Goal: Task Accomplishment & Management: Use online tool/utility

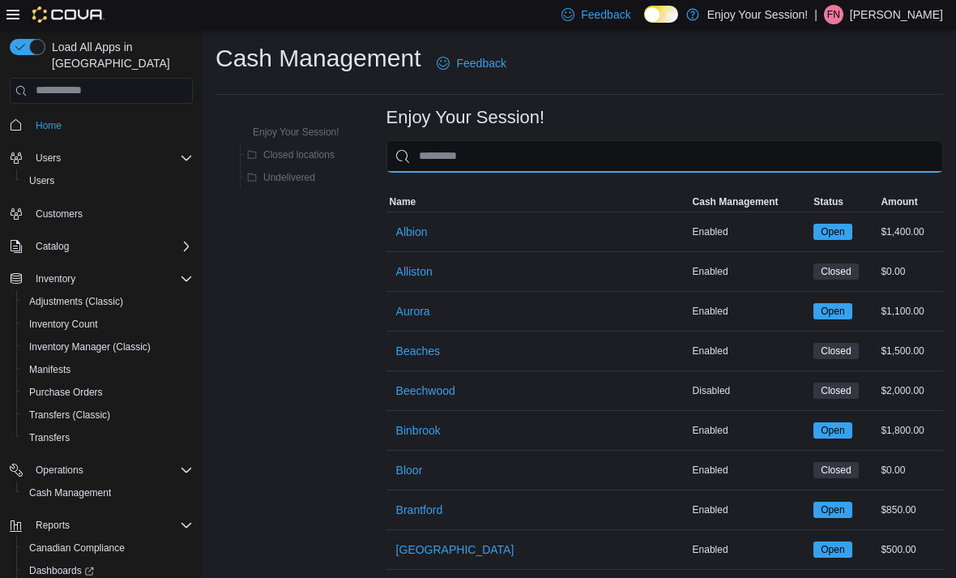
click at [524, 145] on input "This is a search bar. As you type, the results lower in the page will automatic…" at bounding box center [665, 156] width 557 height 32
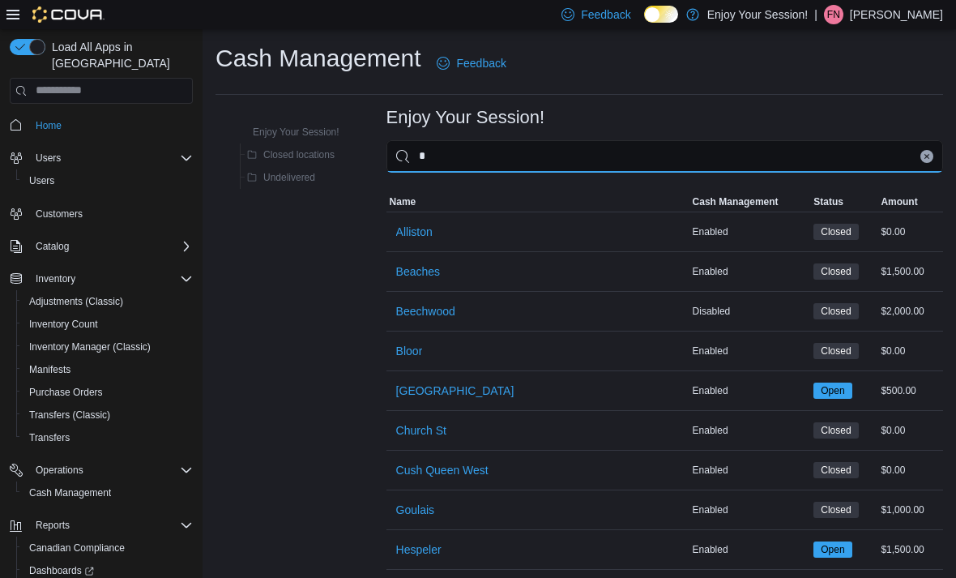
type input "**"
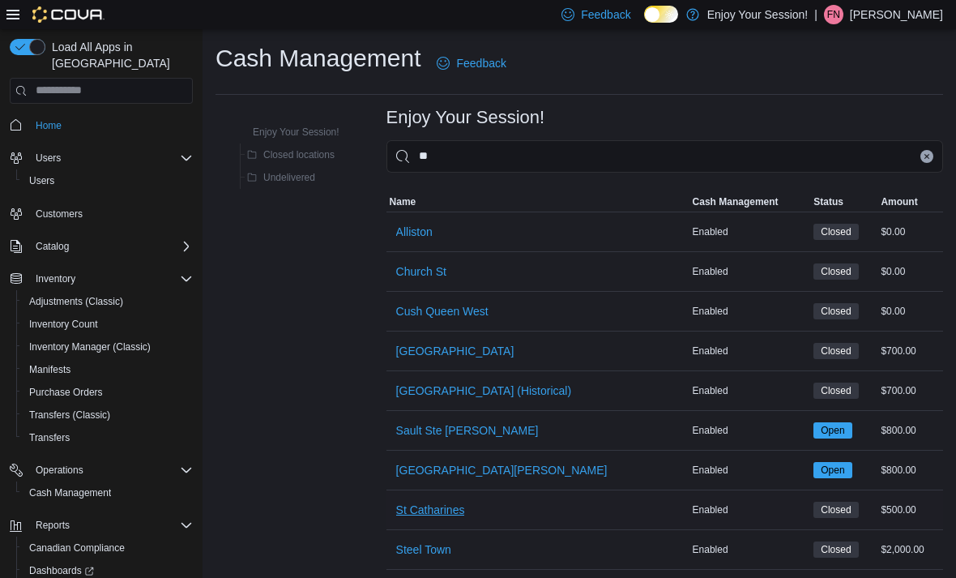
click at [428, 503] on span "St Catharines" at bounding box center [430, 510] width 69 height 16
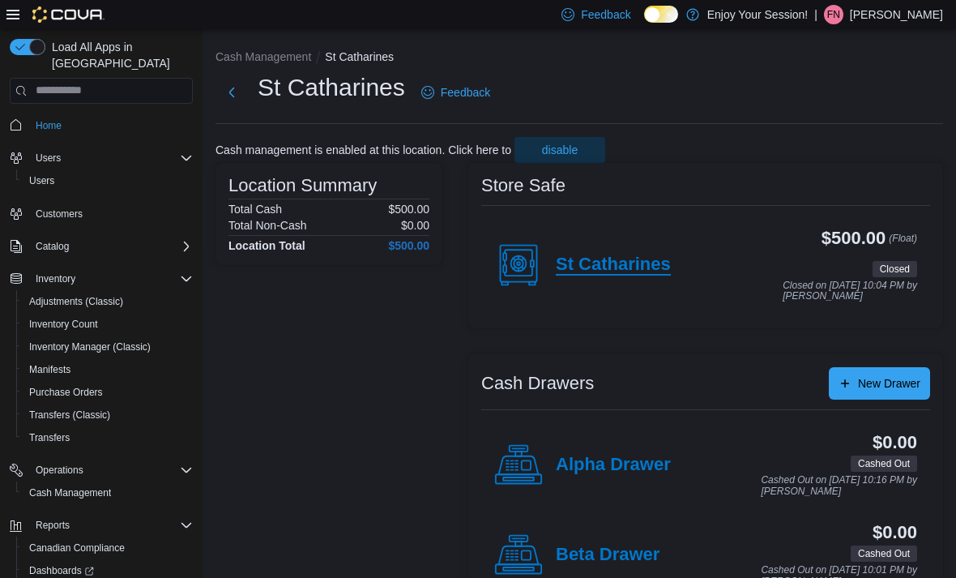
click at [599, 256] on h4 "St Catharines" at bounding box center [613, 265] width 115 height 21
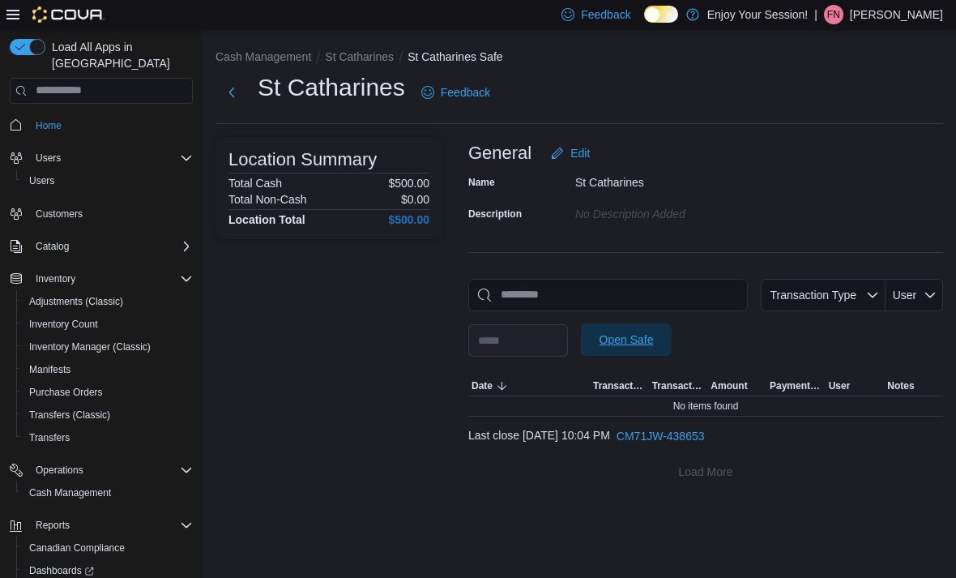
click at [657, 332] on span "Open Safe" at bounding box center [626, 339] width 71 height 32
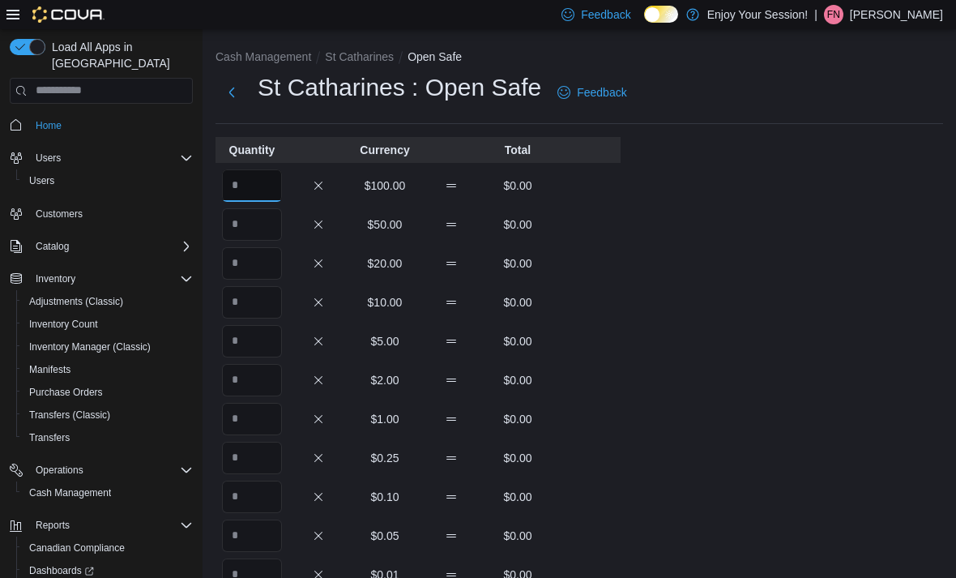
click at [254, 178] on input "Quantity" at bounding box center [252, 185] width 60 height 32
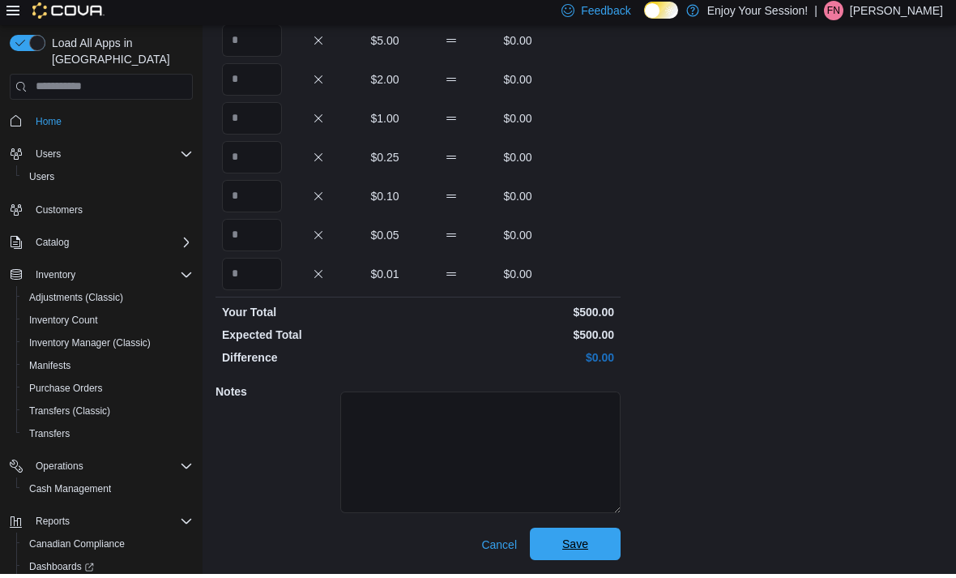
type input "*"
click at [591, 541] on span "Save" at bounding box center [575, 548] width 71 height 32
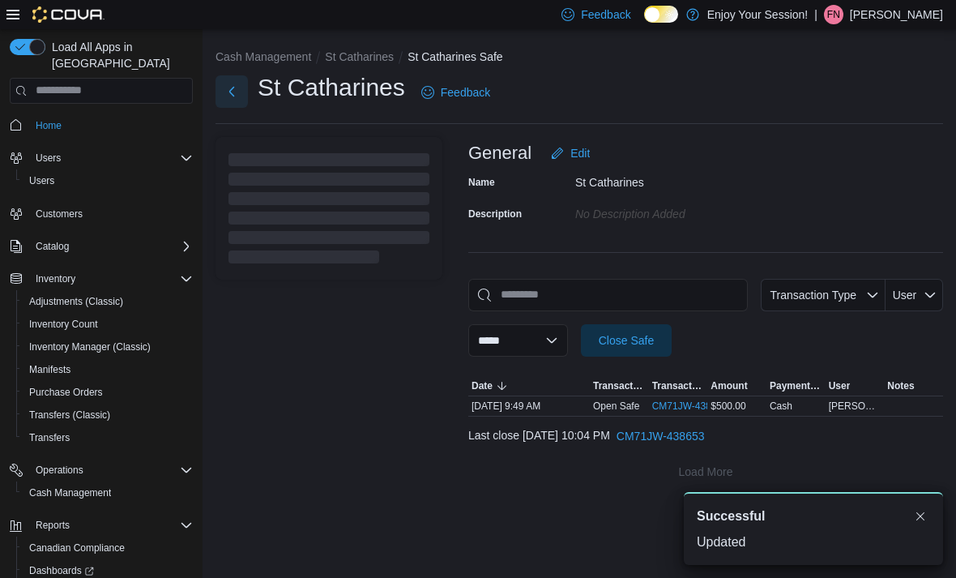
click at [227, 82] on button "Next" at bounding box center [232, 91] width 32 height 32
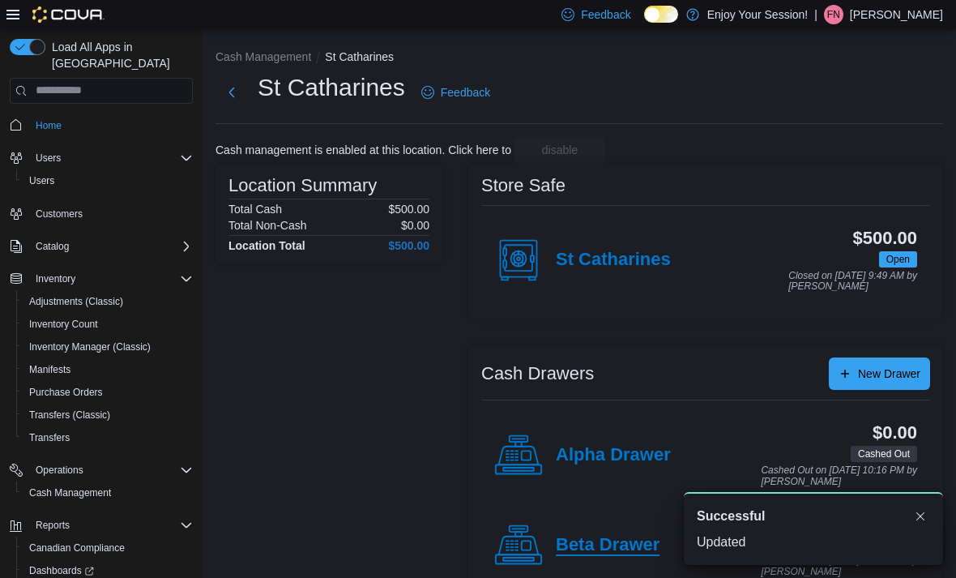
click at [574, 540] on h4 "Beta Drawer" at bounding box center [608, 545] width 104 height 21
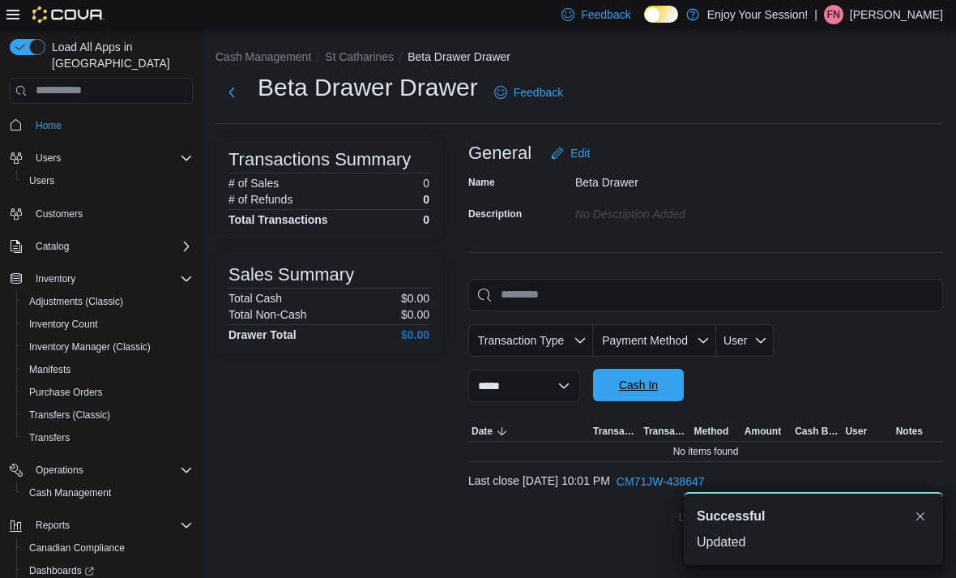
click at [657, 387] on span "Cash In" at bounding box center [638, 385] width 39 height 16
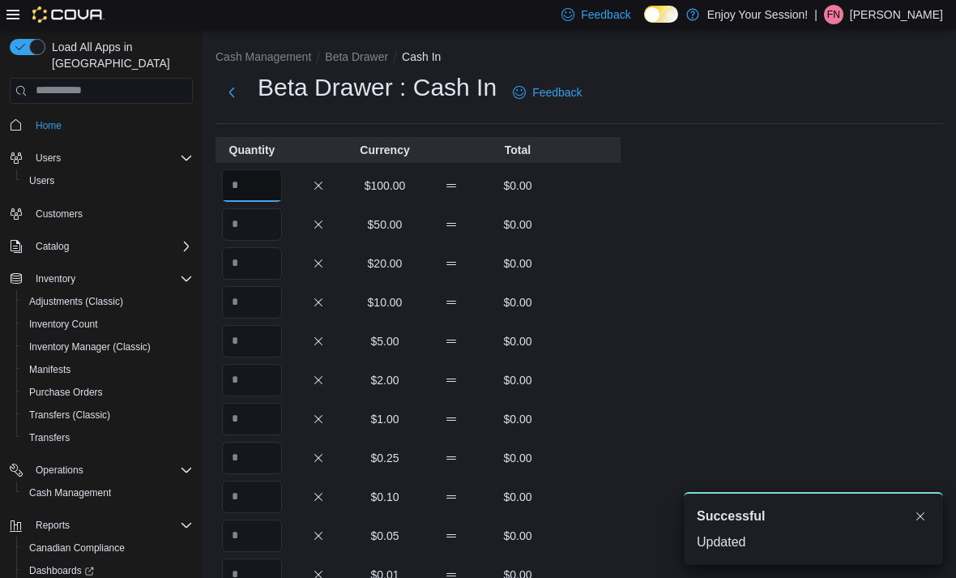
click at [250, 185] on input "Quantity" at bounding box center [252, 185] width 60 height 32
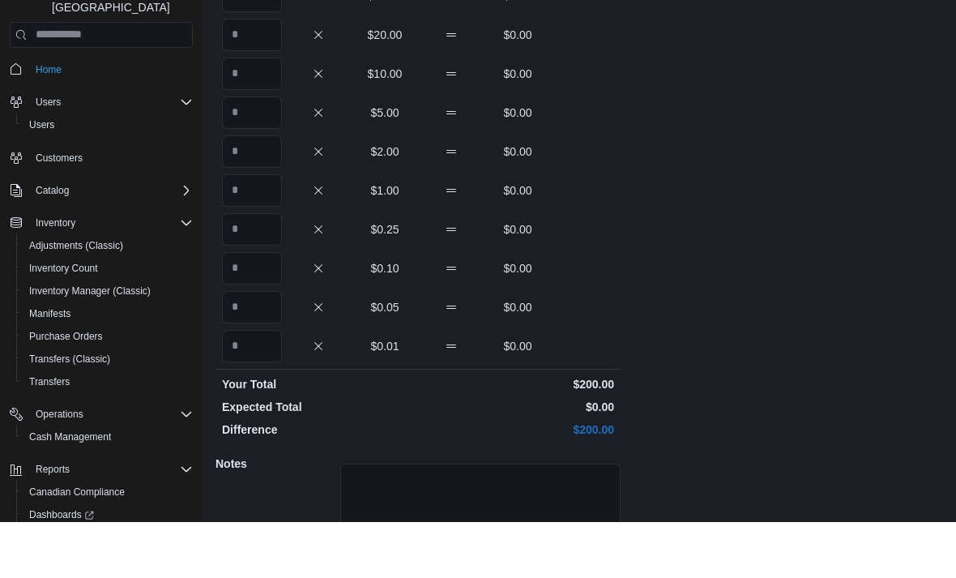
scroll to position [298, 0]
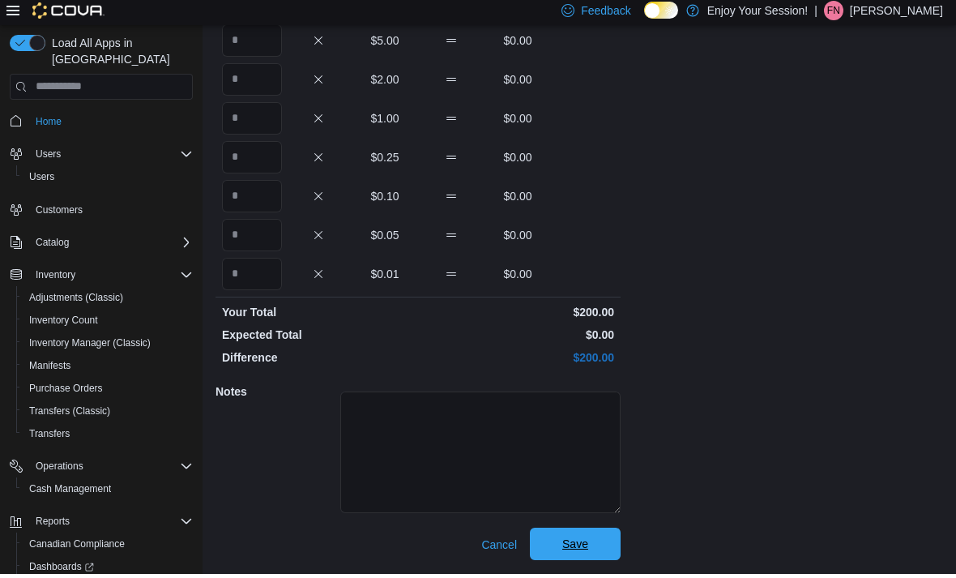
type input "*"
click at [606, 534] on span "Save" at bounding box center [575, 548] width 71 height 32
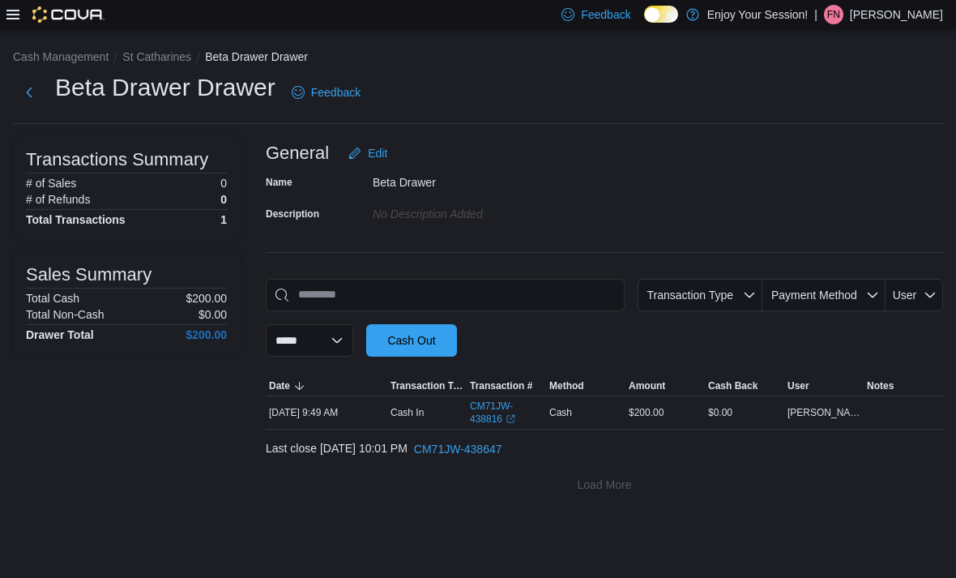
scroll to position [52, 0]
click at [14, 29] on div at bounding box center [55, 14] width 98 height 29
click at [15, 17] on icon at bounding box center [12, 14] width 13 height 13
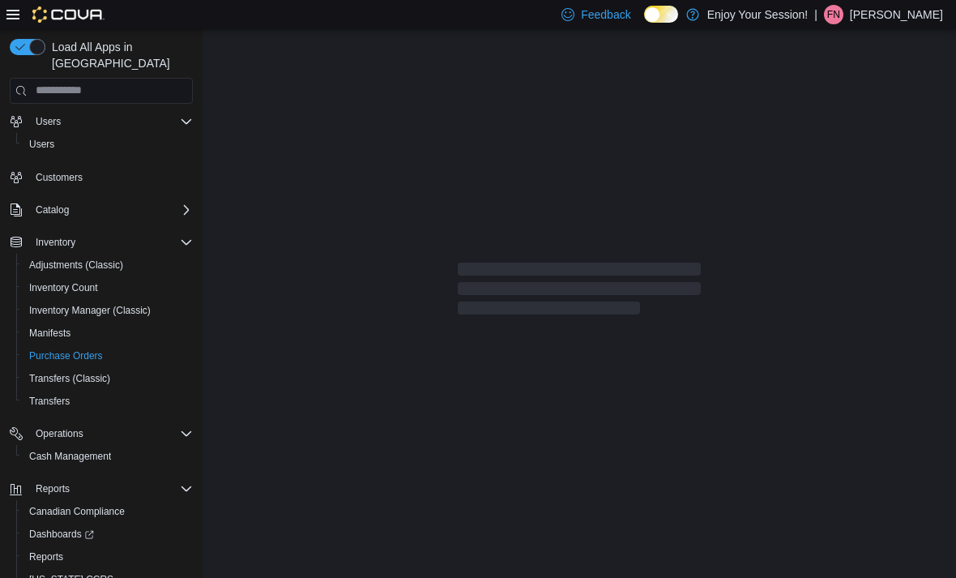
scroll to position [36, 0]
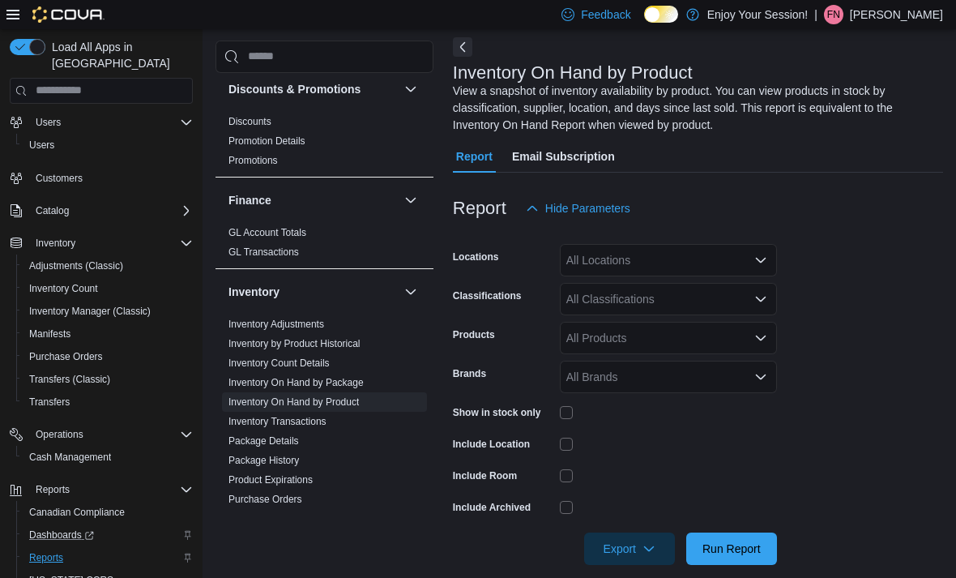
scroll to position [248, 0]
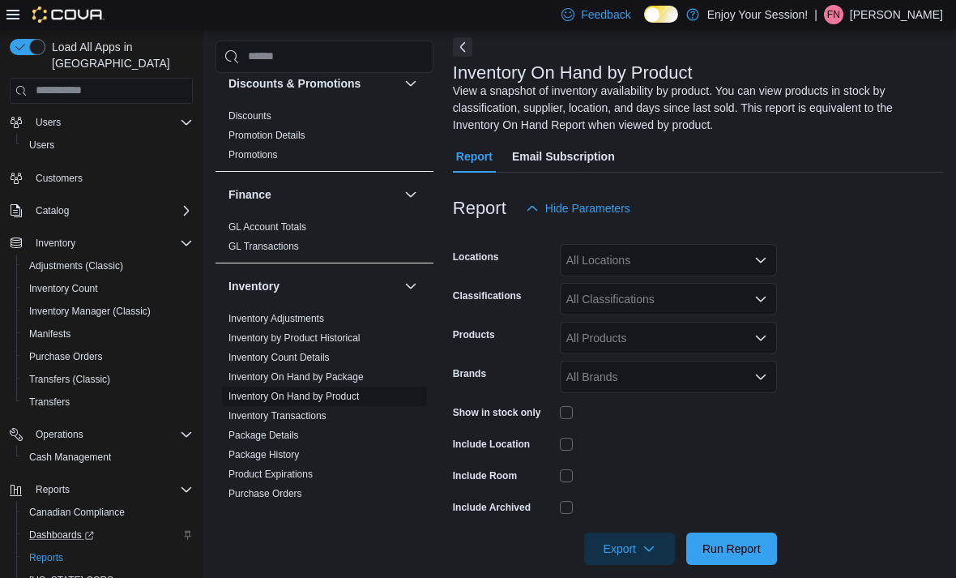
click at [381, 390] on span "Inventory On Hand by Product" at bounding box center [324, 396] width 205 height 19
click at [606, 276] on div "All Locations" at bounding box center [668, 260] width 217 height 32
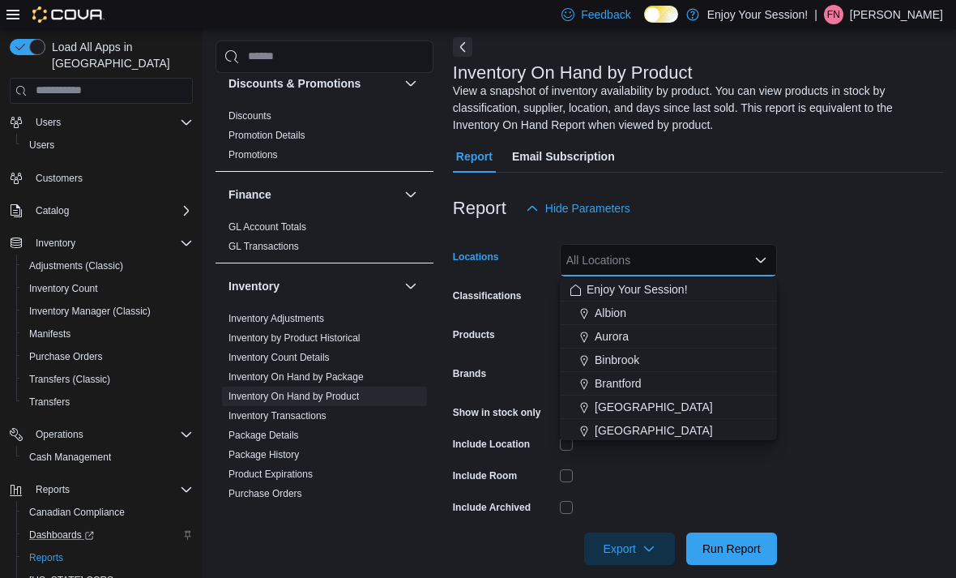
click at [606, 276] on div "All Locations Combo box. Selected. Combo box input. All Locations. Type some te…" at bounding box center [668, 260] width 217 height 32
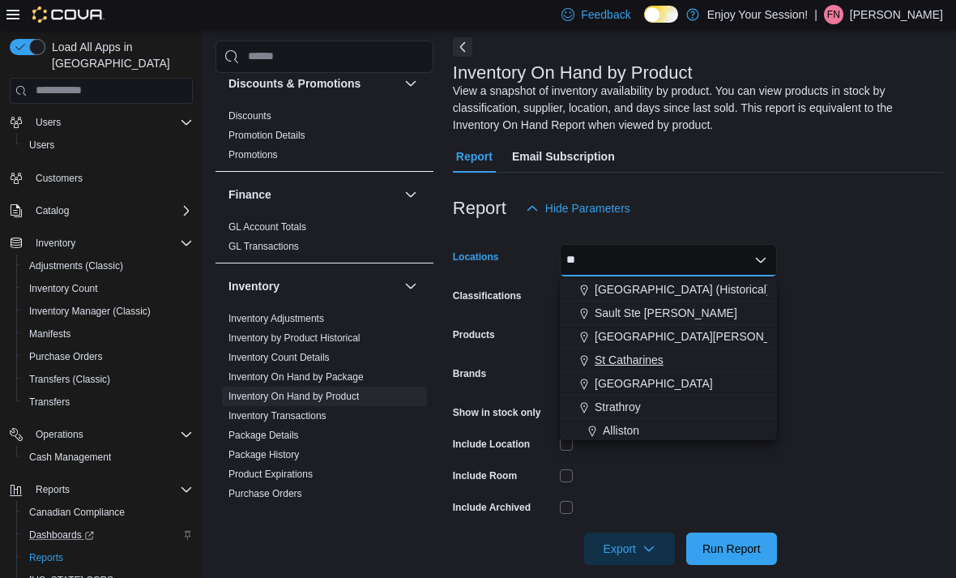
type input "**"
click at [629, 359] on span "St Catharines" at bounding box center [629, 360] width 69 height 16
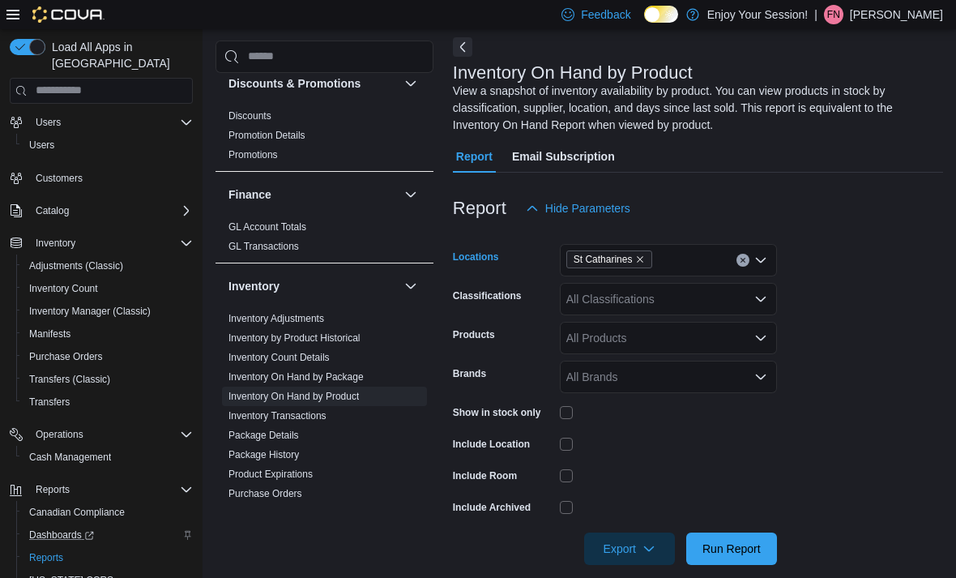
click at [857, 286] on form "Locations [GEOGRAPHIC_DATA] Combo box. Selected. [GEOGRAPHIC_DATA]. Press Backs…" at bounding box center [698, 395] width 490 height 340
click at [687, 299] on div "All Classifications" at bounding box center [668, 299] width 217 height 32
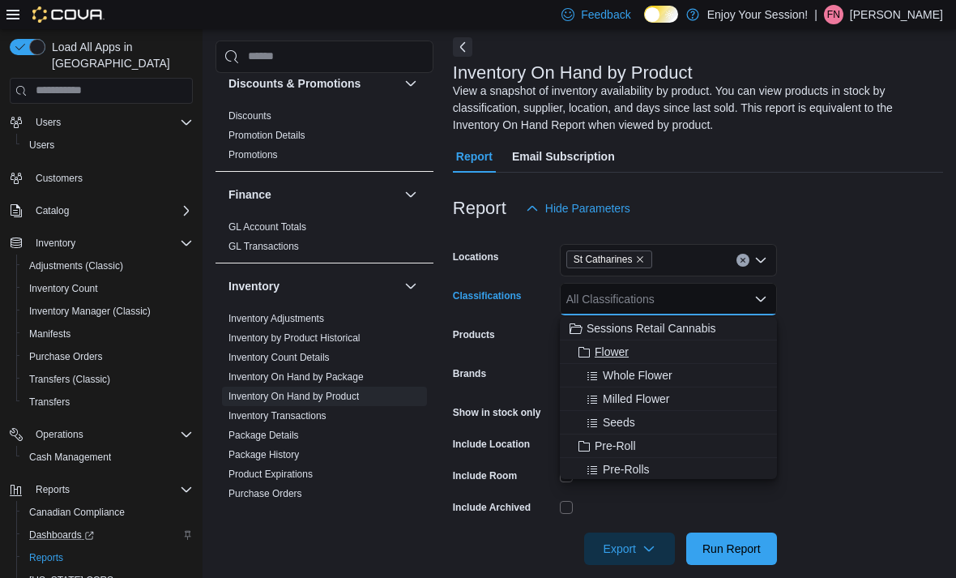
click at [614, 353] on span "Flower" at bounding box center [612, 352] width 34 height 16
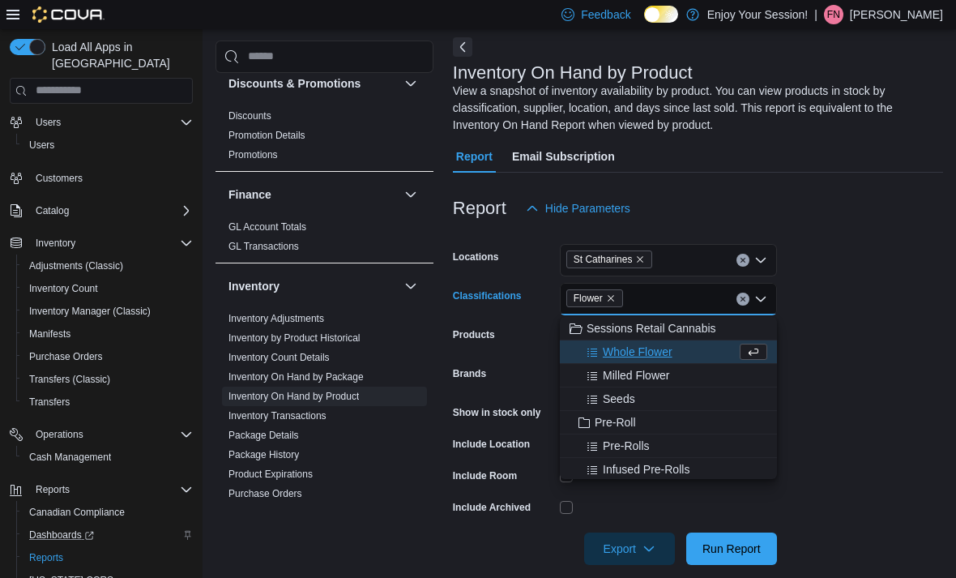
click at [892, 248] on form "Locations [GEOGRAPHIC_DATA] Classifications Flower Combo box. Selected. Flower …" at bounding box center [698, 395] width 490 height 340
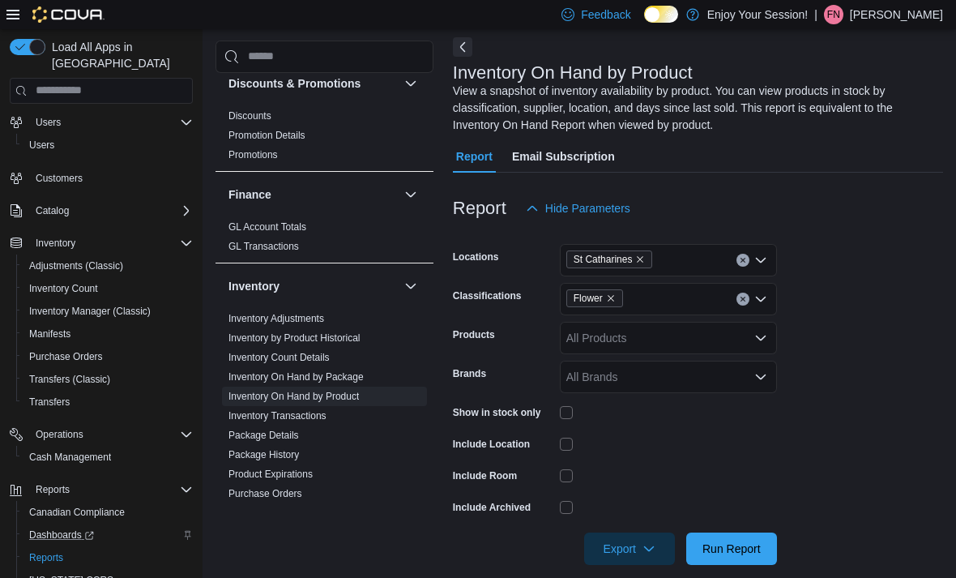
click at [572, 393] on div "All Brands" at bounding box center [668, 377] width 217 height 32
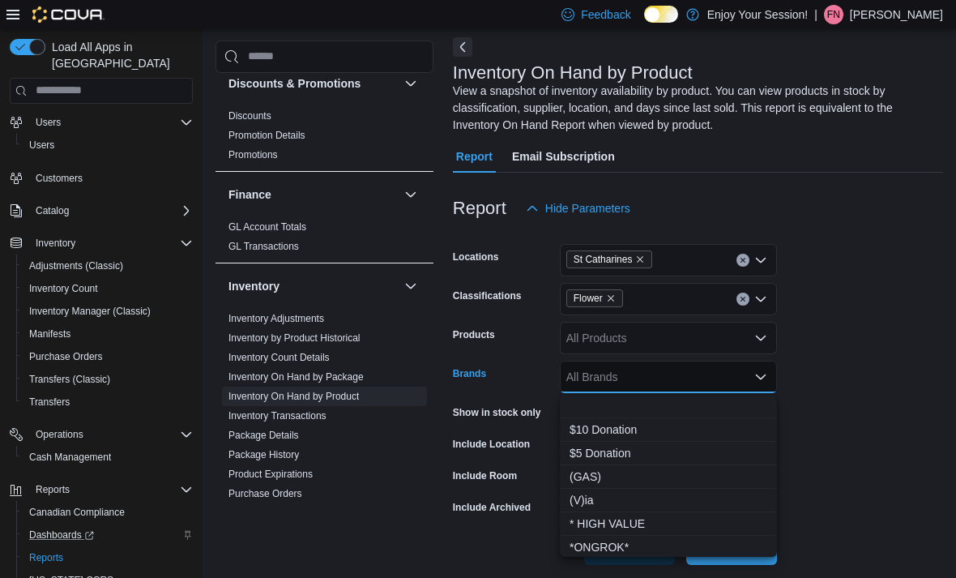
click at [574, 409] on button "Choose from the following options" at bounding box center [668, 407] width 217 height 24
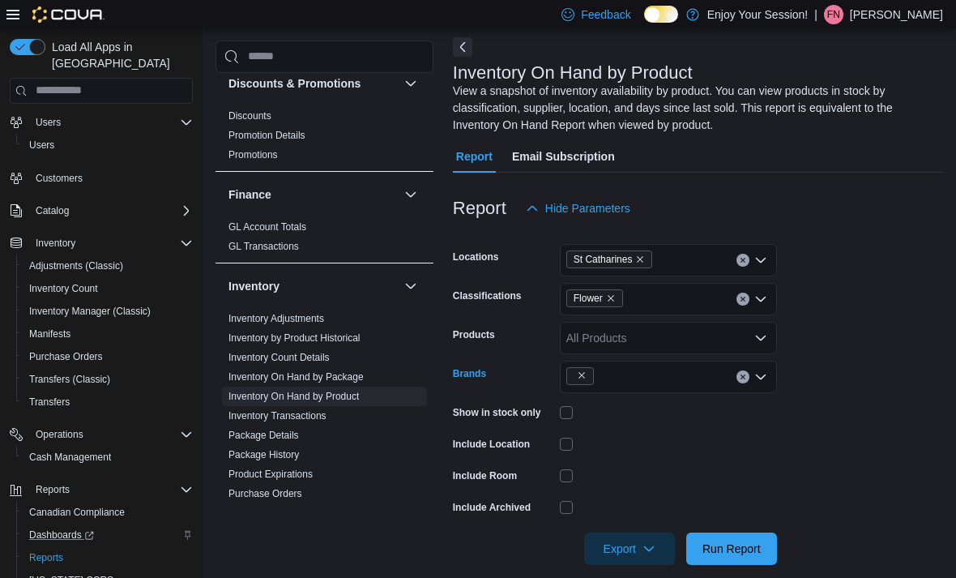
click at [854, 317] on form "Locations [GEOGRAPHIC_DATA] Classifications Flower Products All Products Brands…" at bounding box center [698, 395] width 490 height 340
click at [578, 409] on div at bounding box center [668, 412] width 217 height 13
click at [573, 408] on div at bounding box center [668, 412] width 217 height 13
click at [735, 543] on span "Run Report" at bounding box center [732, 548] width 58 height 16
click at [635, 554] on span "Export" at bounding box center [629, 548] width 71 height 32
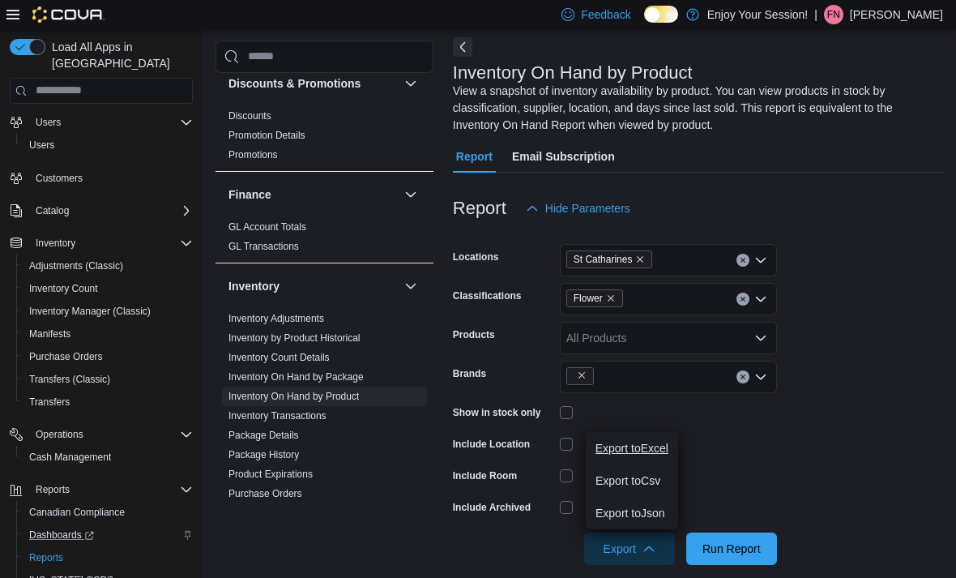
click at [665, 435] on button "Export to Excel" at bounding box center [632, 448] width 92 height 32
